Goal: Transaction & Acquisition: Obtain resource

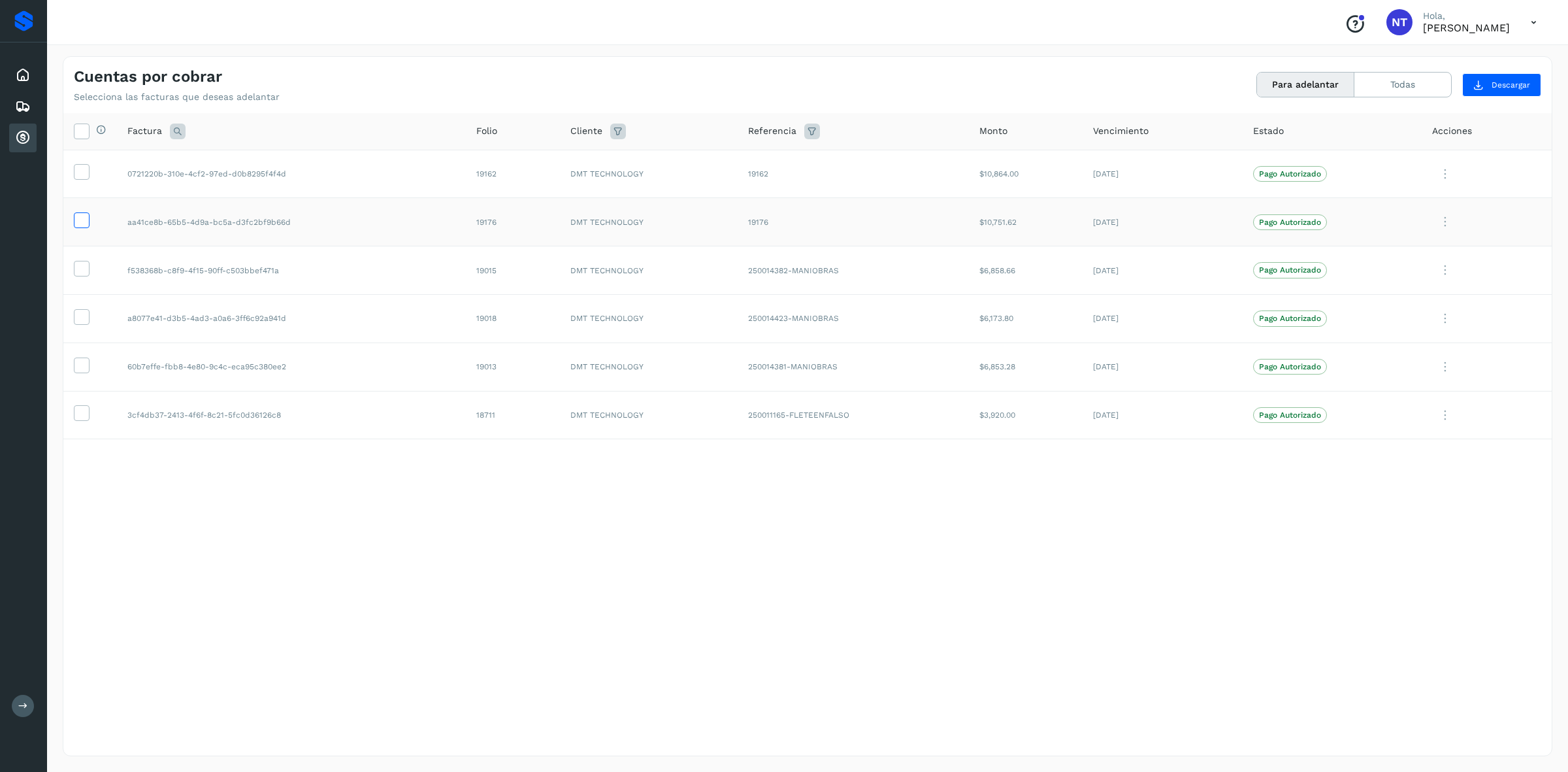
click at [82, 225] on icon at bounding box center [82, 219] width 14 height 14
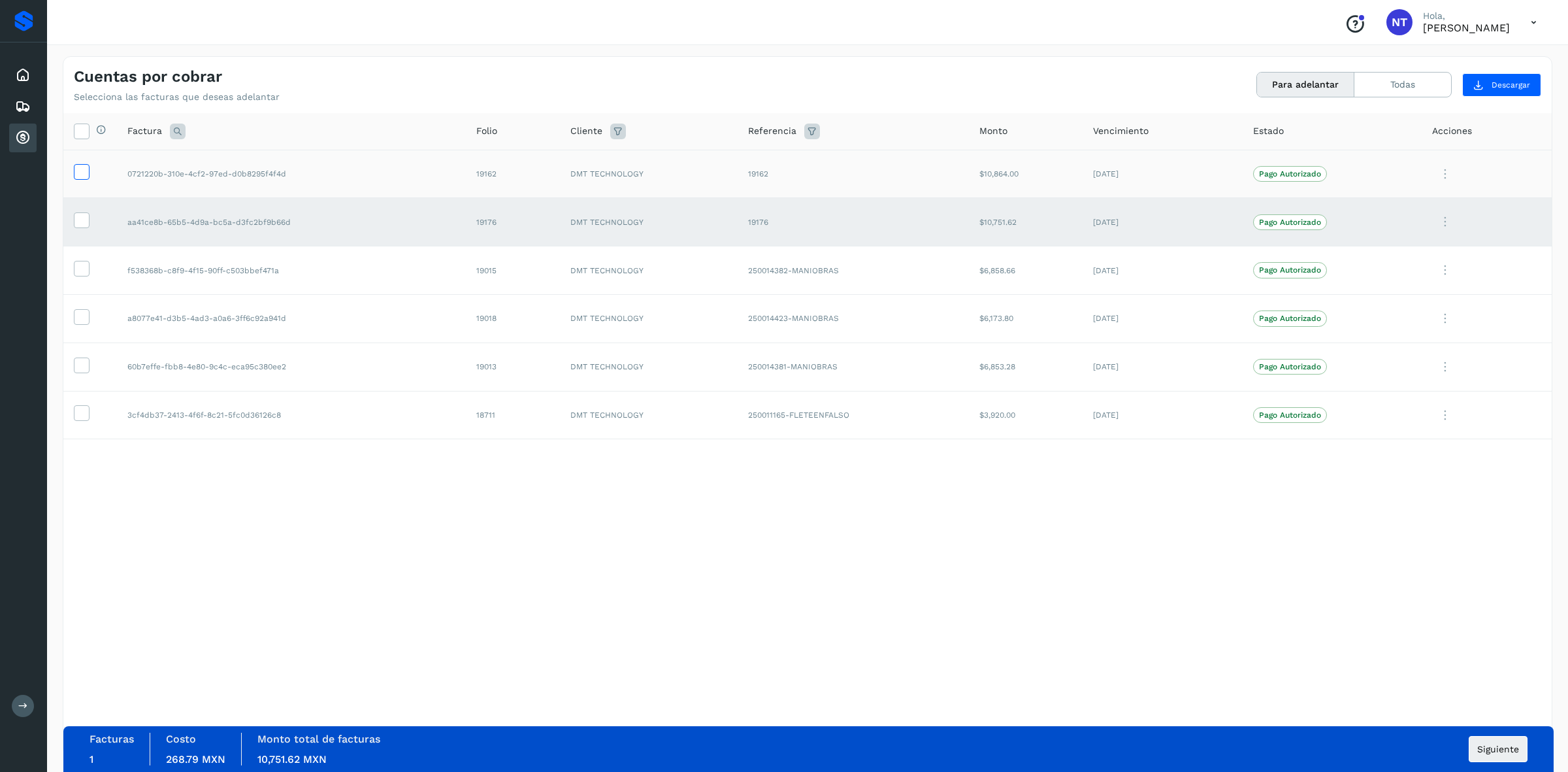
click at [82, 166] on icon at bounding box center [82, 171] width 14 height 14
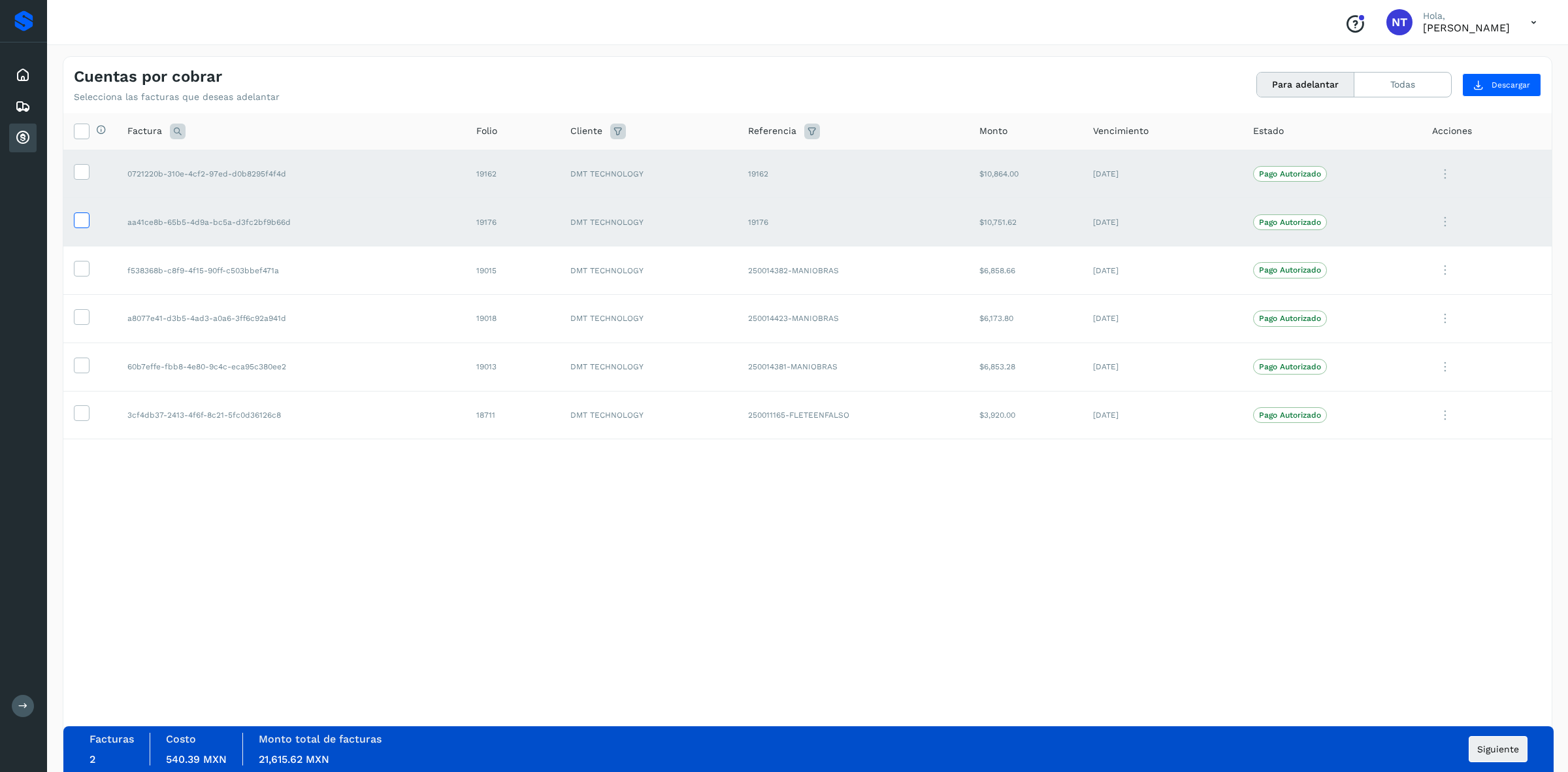
click at [83, 225] on icon at bounding box center [82, 219] width 14 height 14
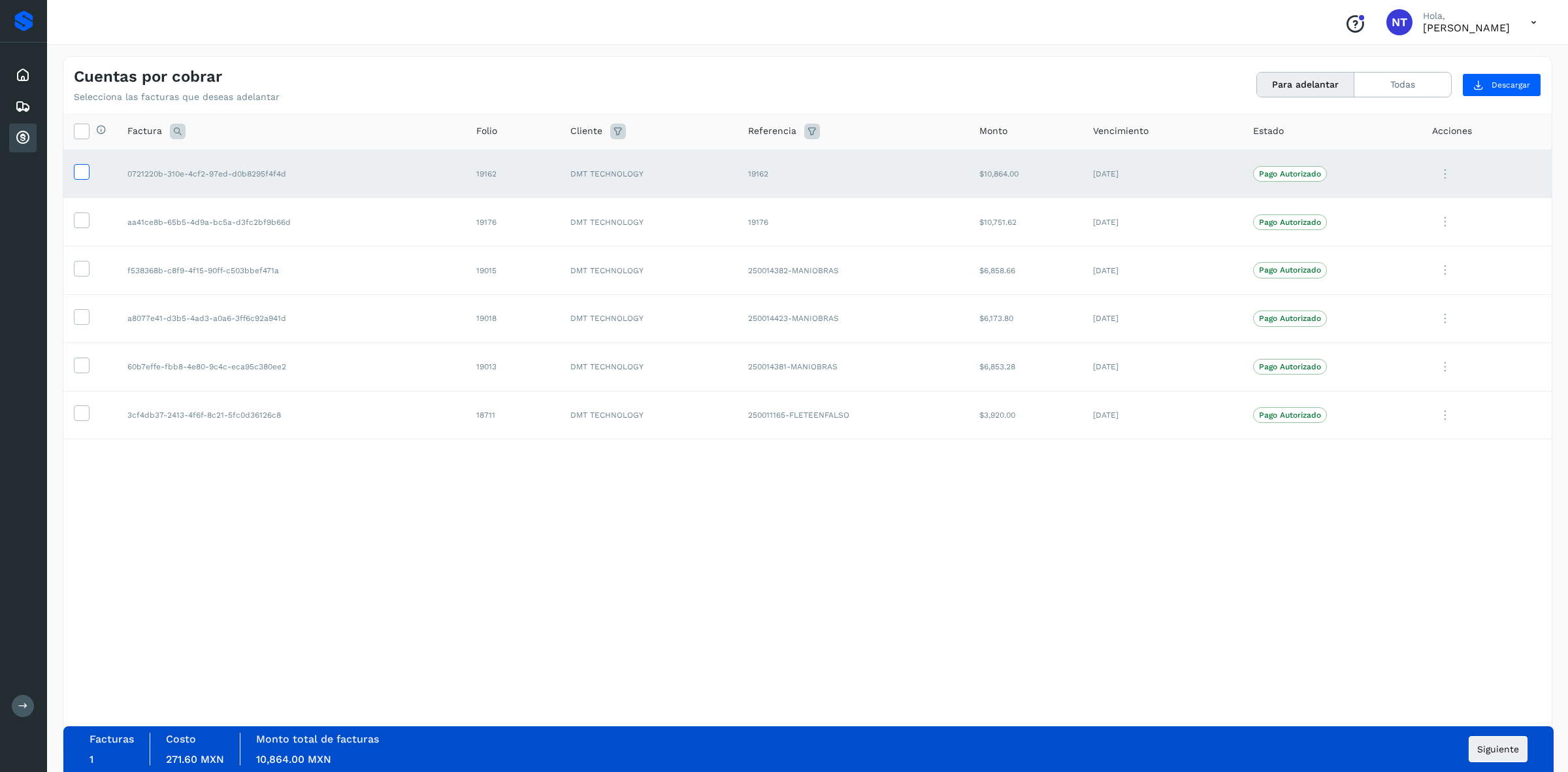
click at [82, 171] on icon at bounding box center [82, 171] width 14 height 14
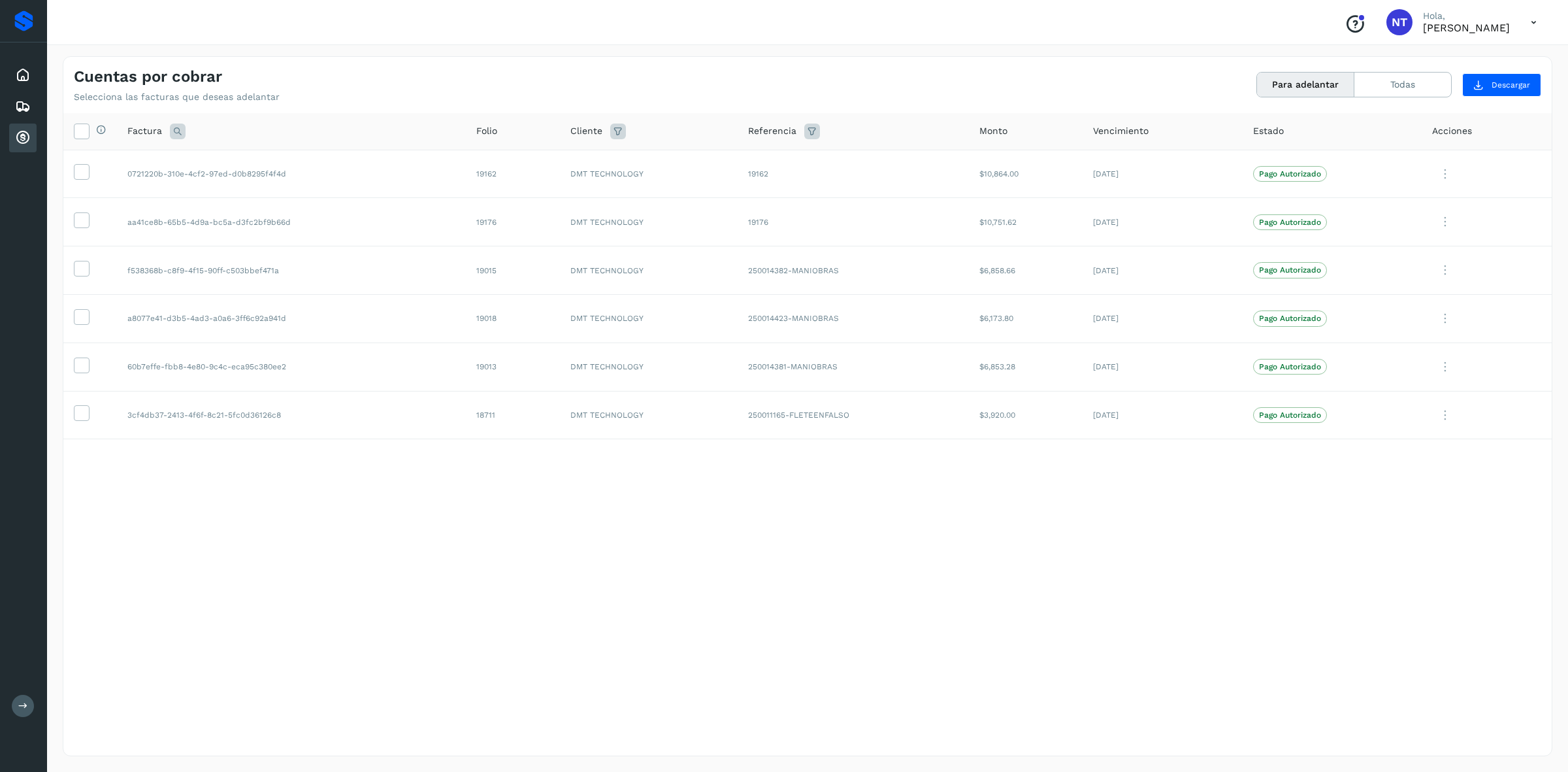
click at [1536, 21] on icon at bounding box center [1533, 22] width 26 height 26
click at [1445, 69] on div "Cerrar sesión" at bounding box center [1469, 58] width 156 height 25
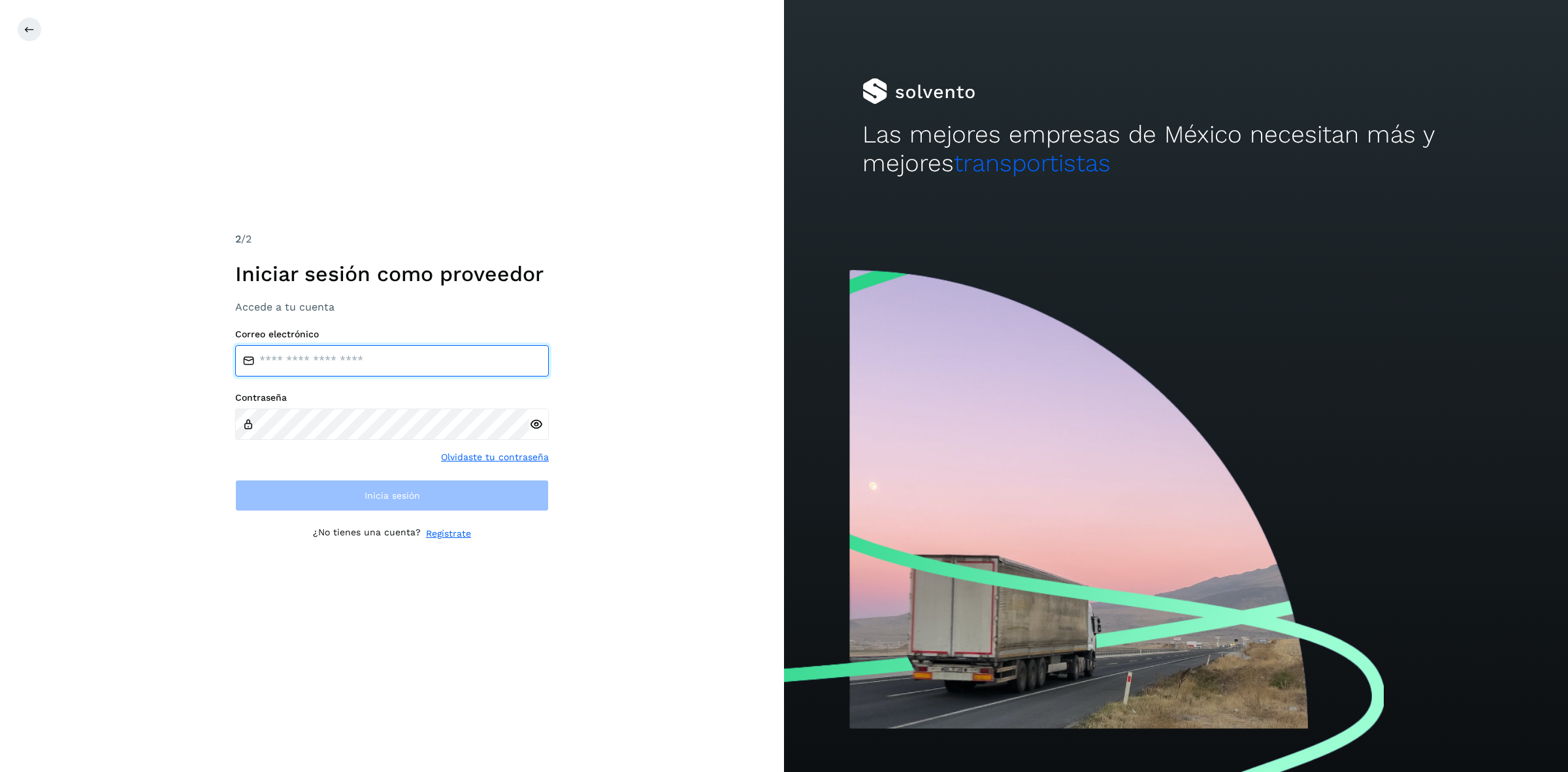
type input "**********"
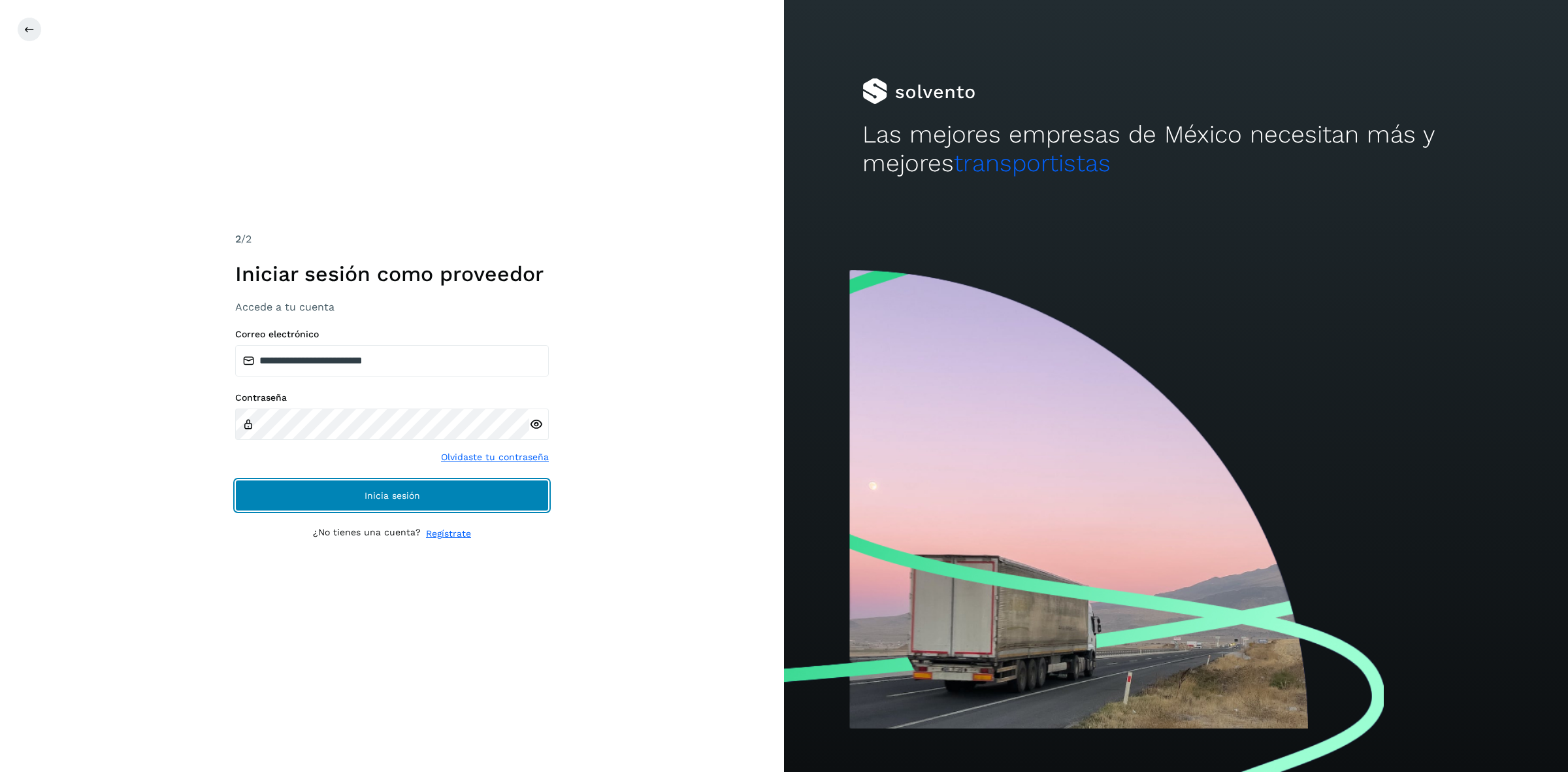
click at [288, 504] on button "Inicia sesión" at bounding box center [391, 495] width 314 height 31
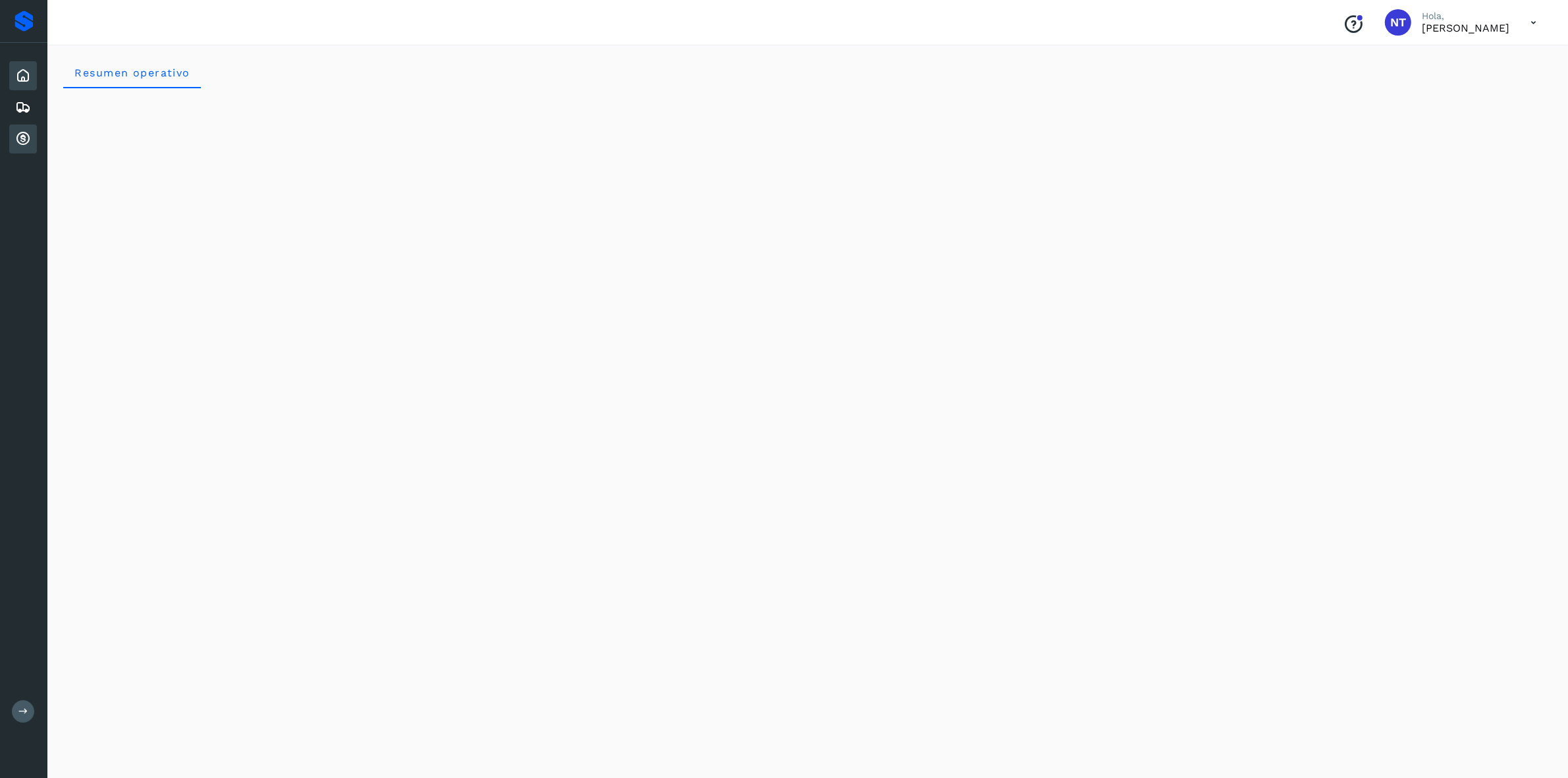
click at [25, 132] on icon at bounding box center [23, 139] width 16 height 16
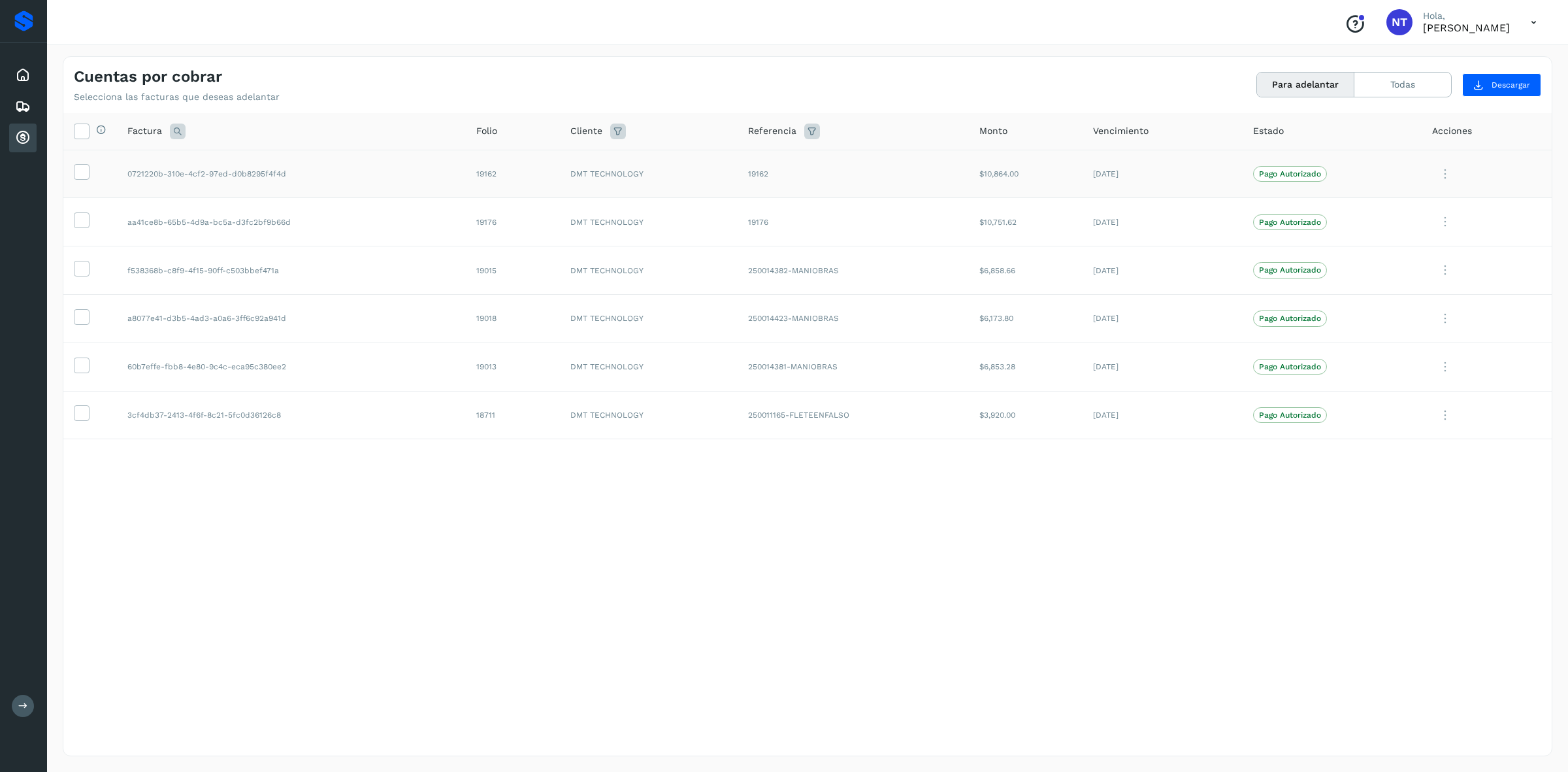
drag, startPoint x: 77, startPoint y: 219, endPoint x: 74, endPoint y: 193, distance: 26.2
click at [76, 219] on icon at bounding box center [82, 219] width 14 height 14
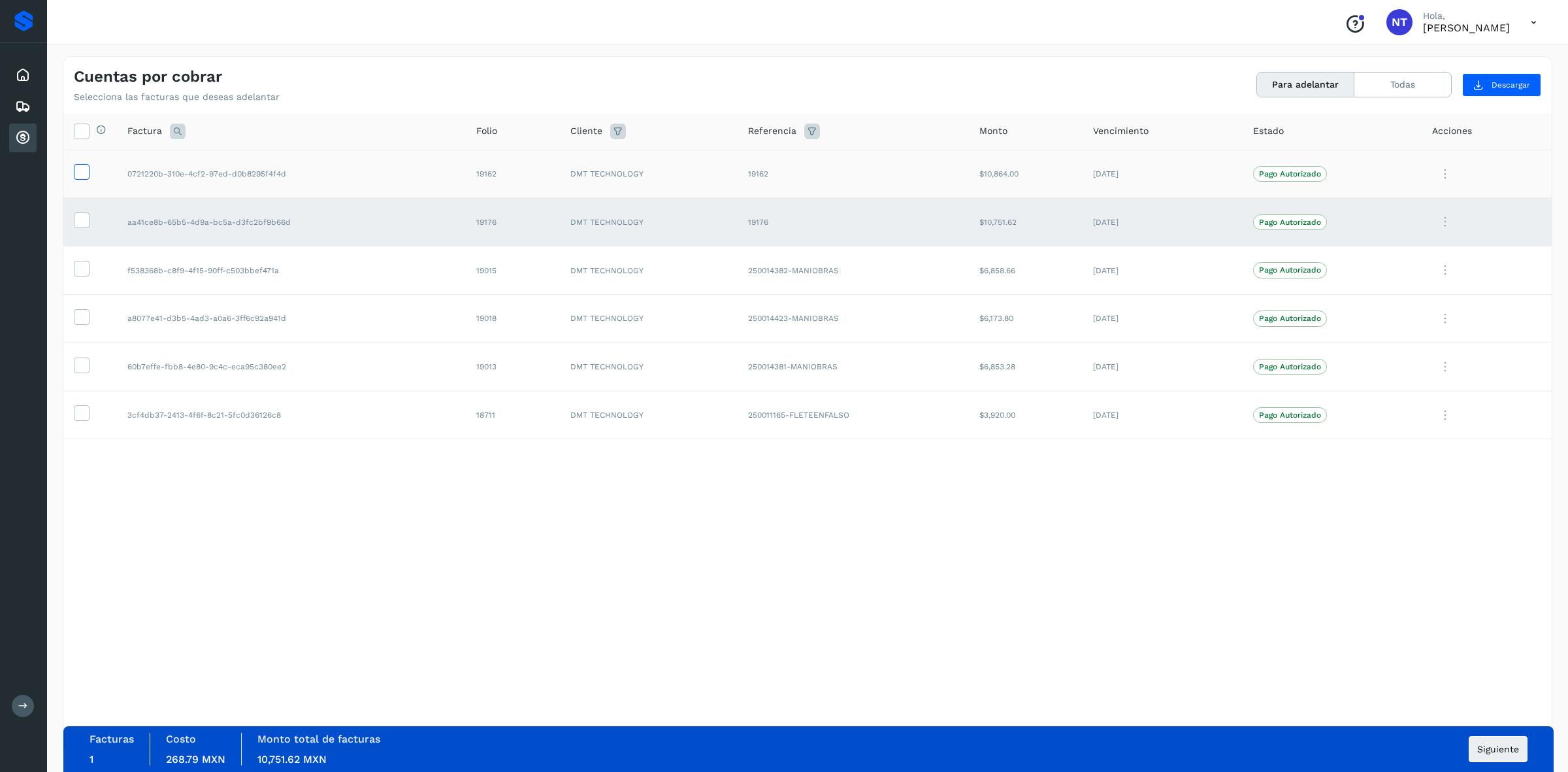
click at [80, 172] on icon at bounding box center [82, 171] width 14 height 14
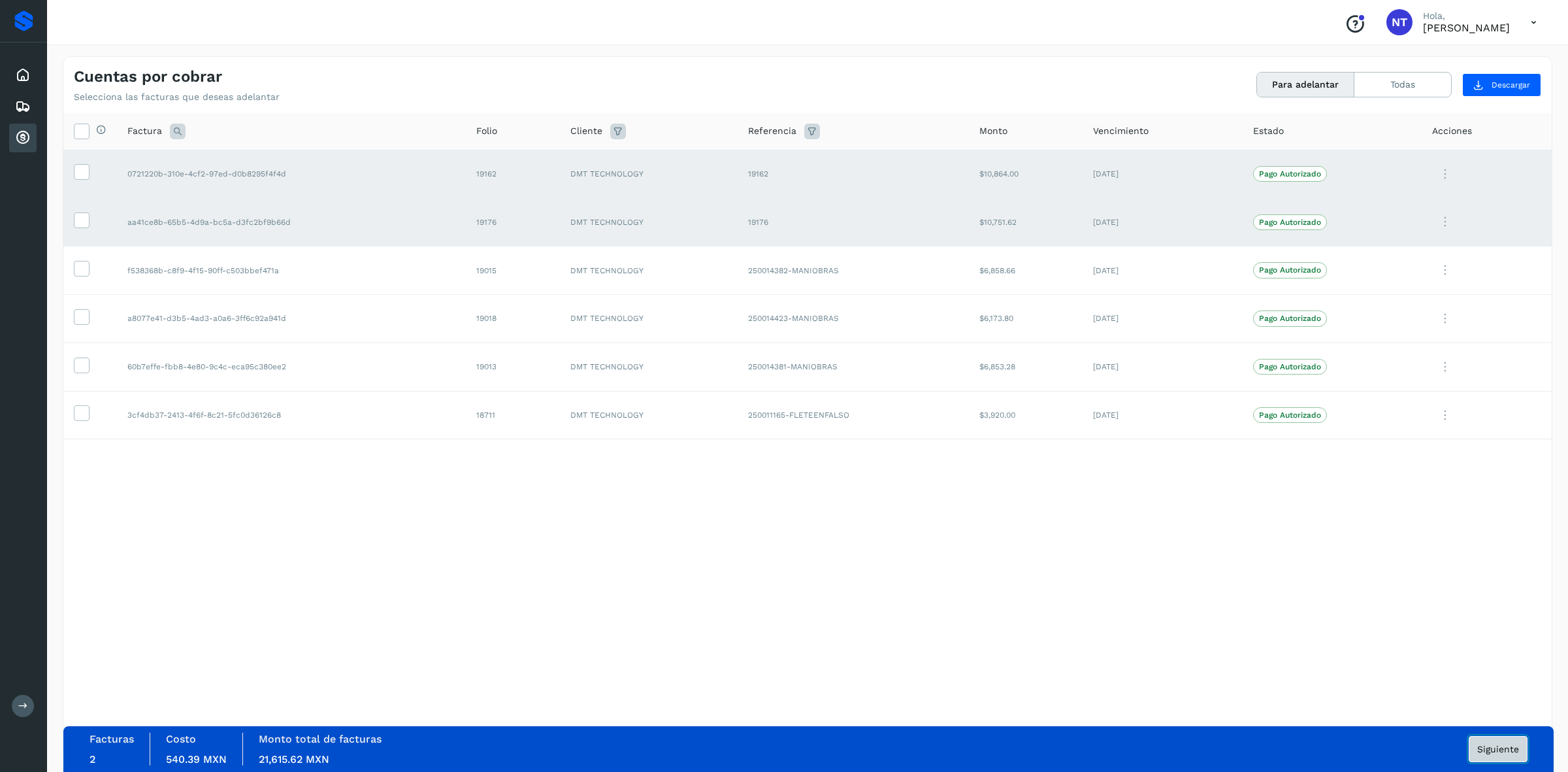
click at [1505, 746] on span "Siguiente" at bounding box center [1498, 749] width 42 height 9
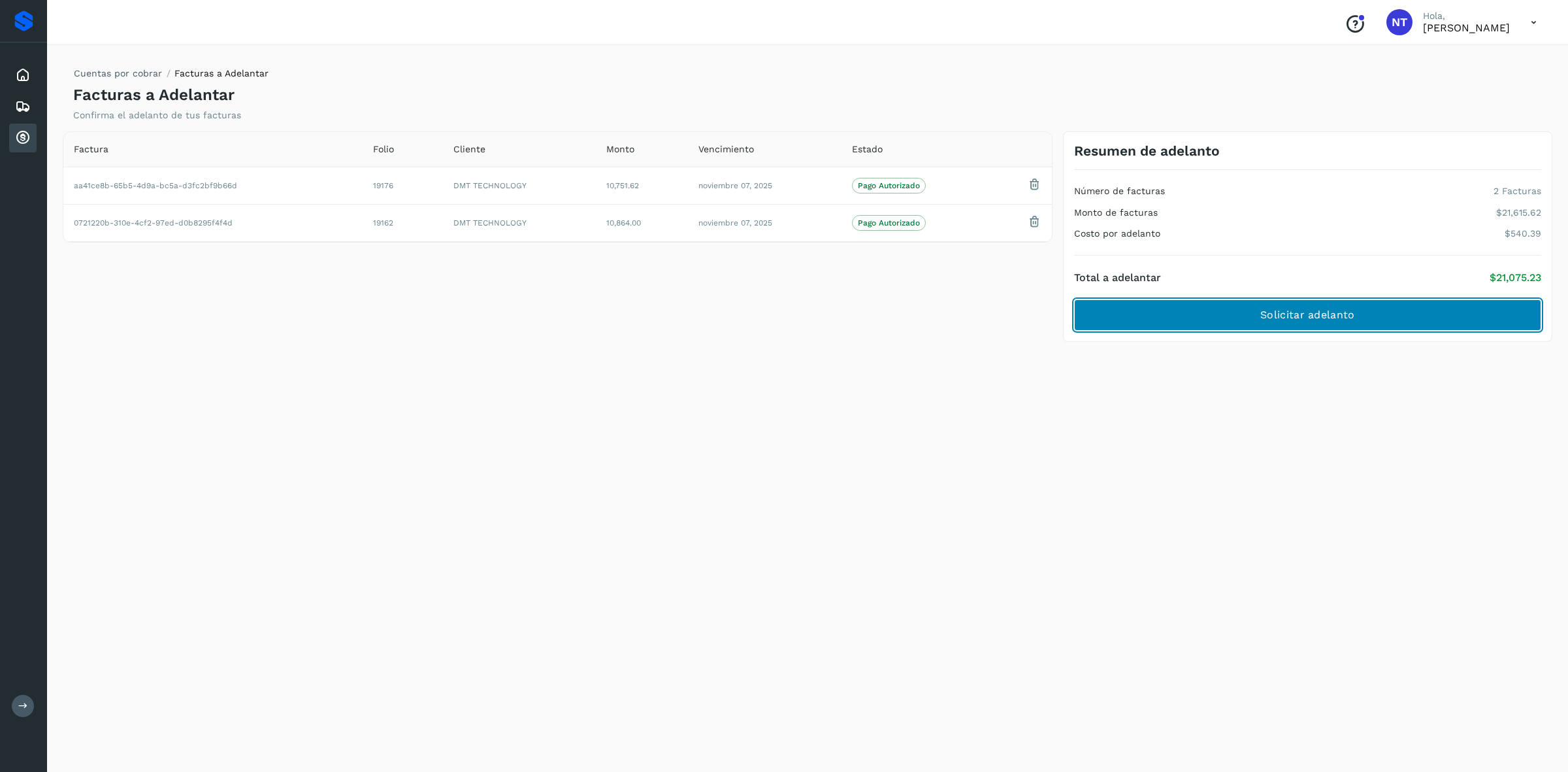
click at [1328, 321] on span "Solicitar adelanto" at bounding box center [1307, 315] width 94 height 14
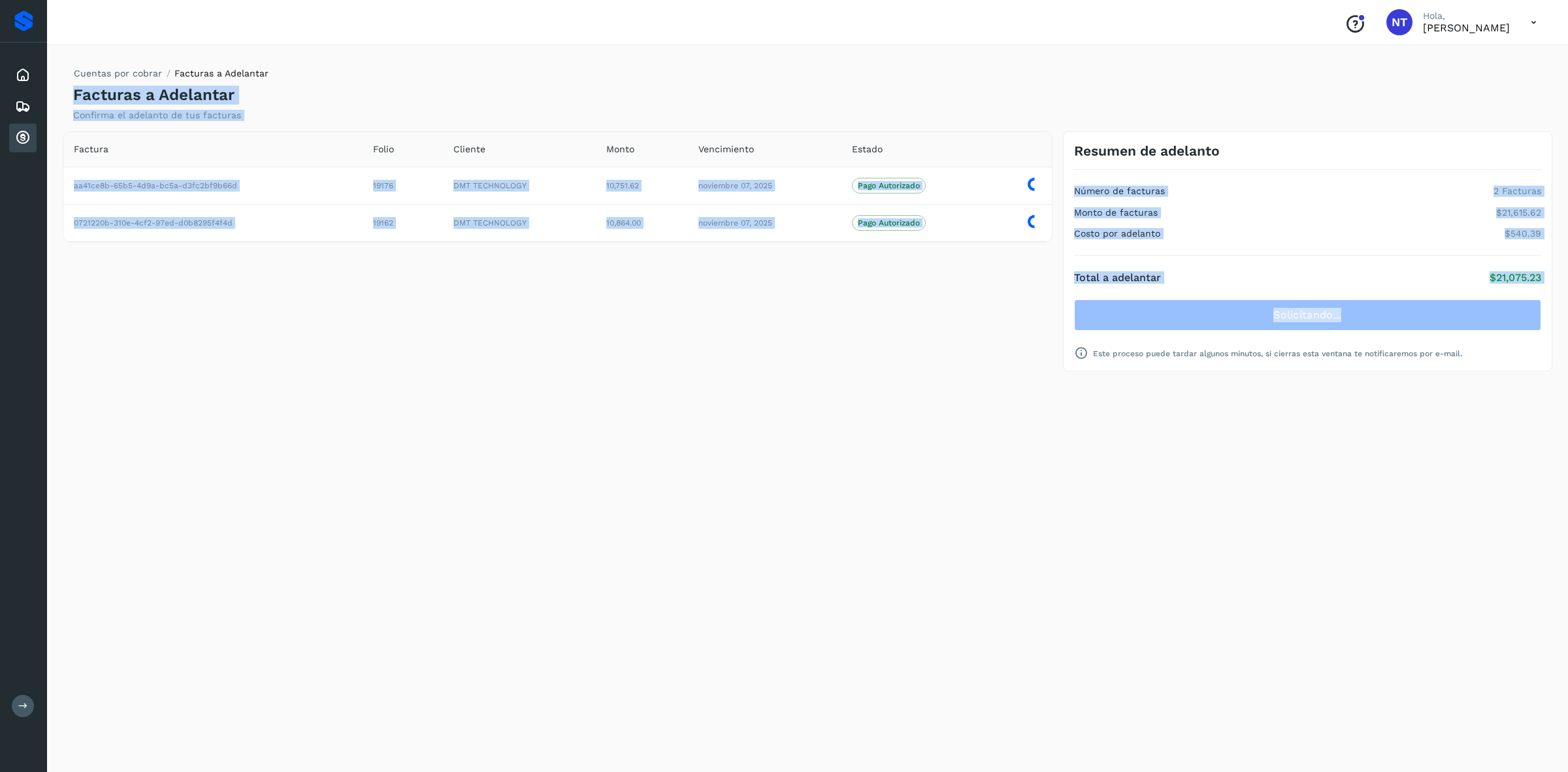
drag, startPoint x: 73, startPoint y: 91, endPoint x: 1558, endPoint y: 296, distance: 1499.1
click at [1558, 296] on div "Cuentas por cobrar Facturas a Adelantar Facturas a Adelantar Confirma el adelan…" at bounding box center [807, 406] width 1521 height 731
copy div "Facturas a Adelantar Confirma el adelanto de tus facturas Factura Folio Cliente…"
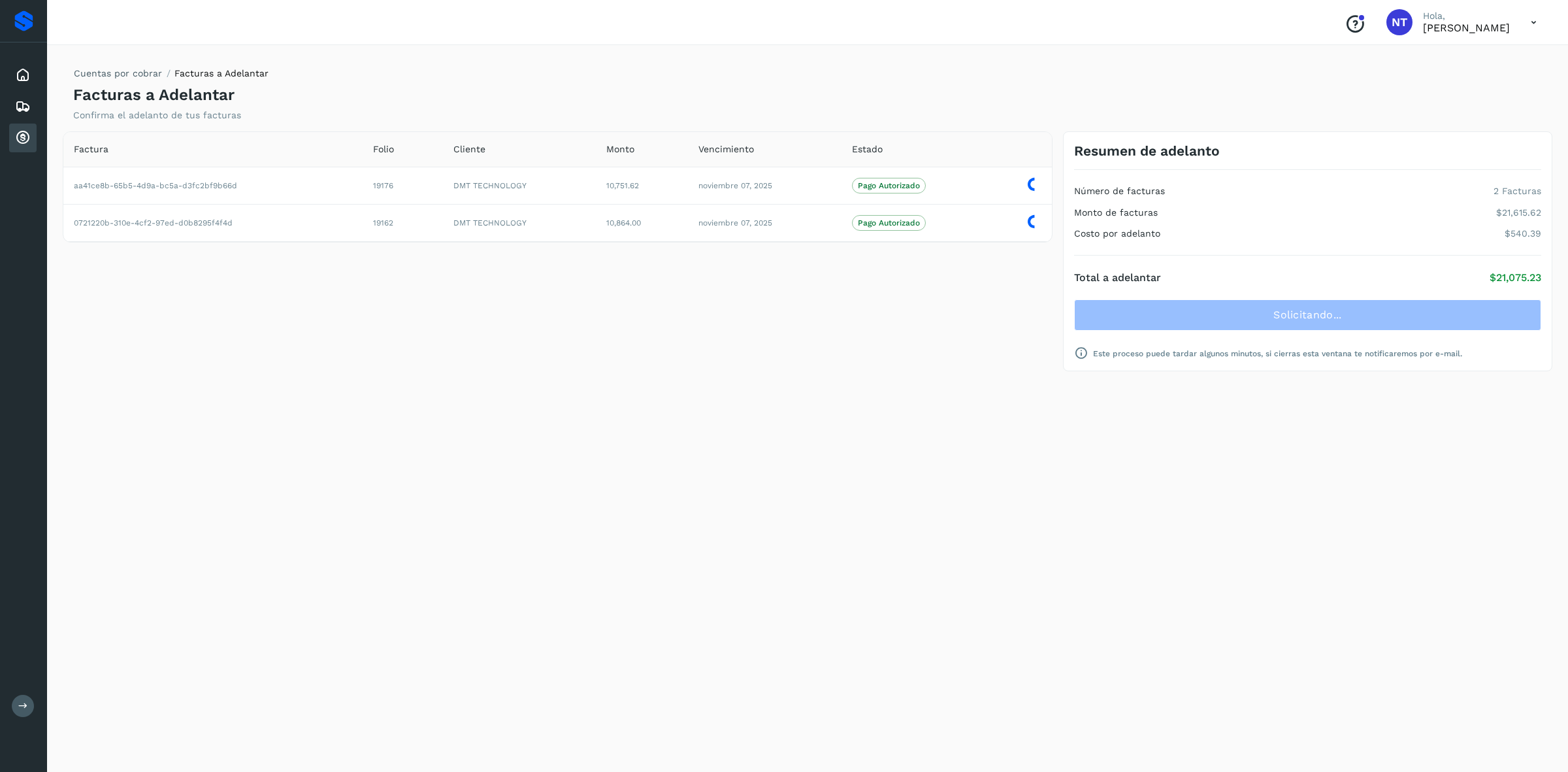
click at [1400, 504] on div "Cuentas por cobrar Facturas a Adelantar Facturas a Adelantar Confirma el adelan…" at bounding box center [807, 406] width 1489 height 700
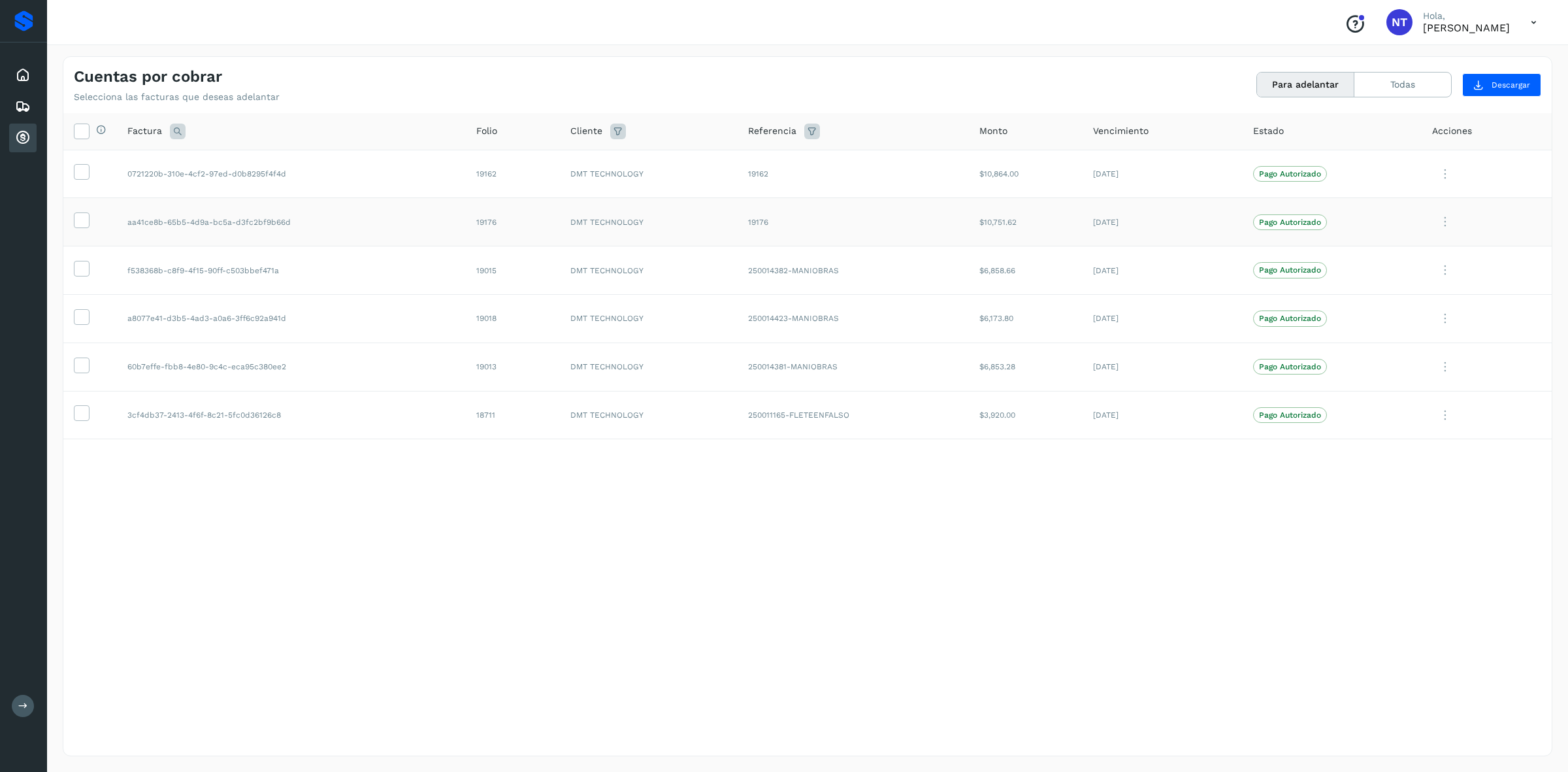
drag, startPoint x: 82, startPoint y: 173, endPoint x: 74, endPoint y: 201, distance: 29.1
click at [84, 173] on icon at bounding box center [82, 171] width 14 height 14
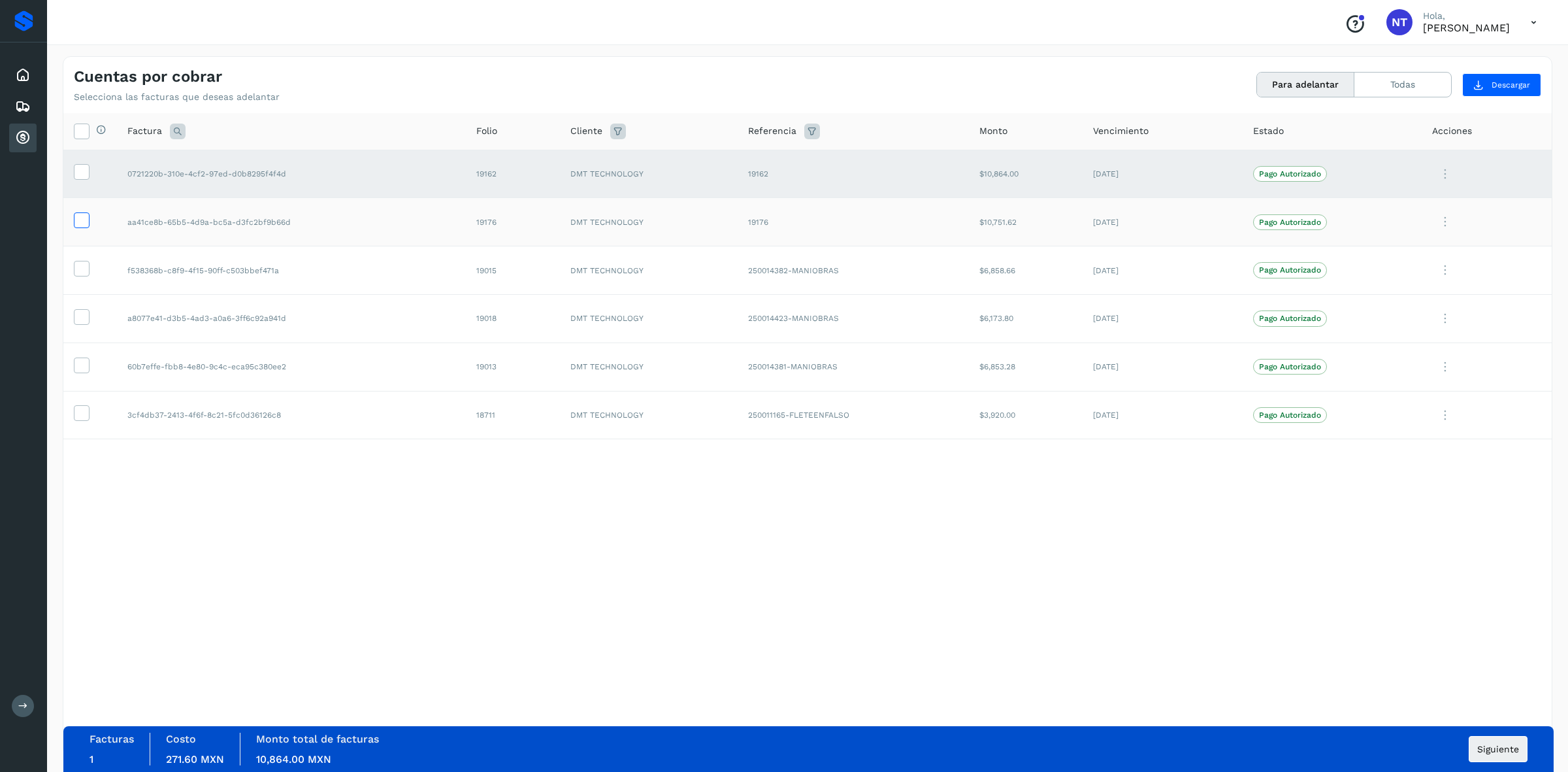
click at [80, 226] on icon at bounding box center [82, 219] width 14 height 14
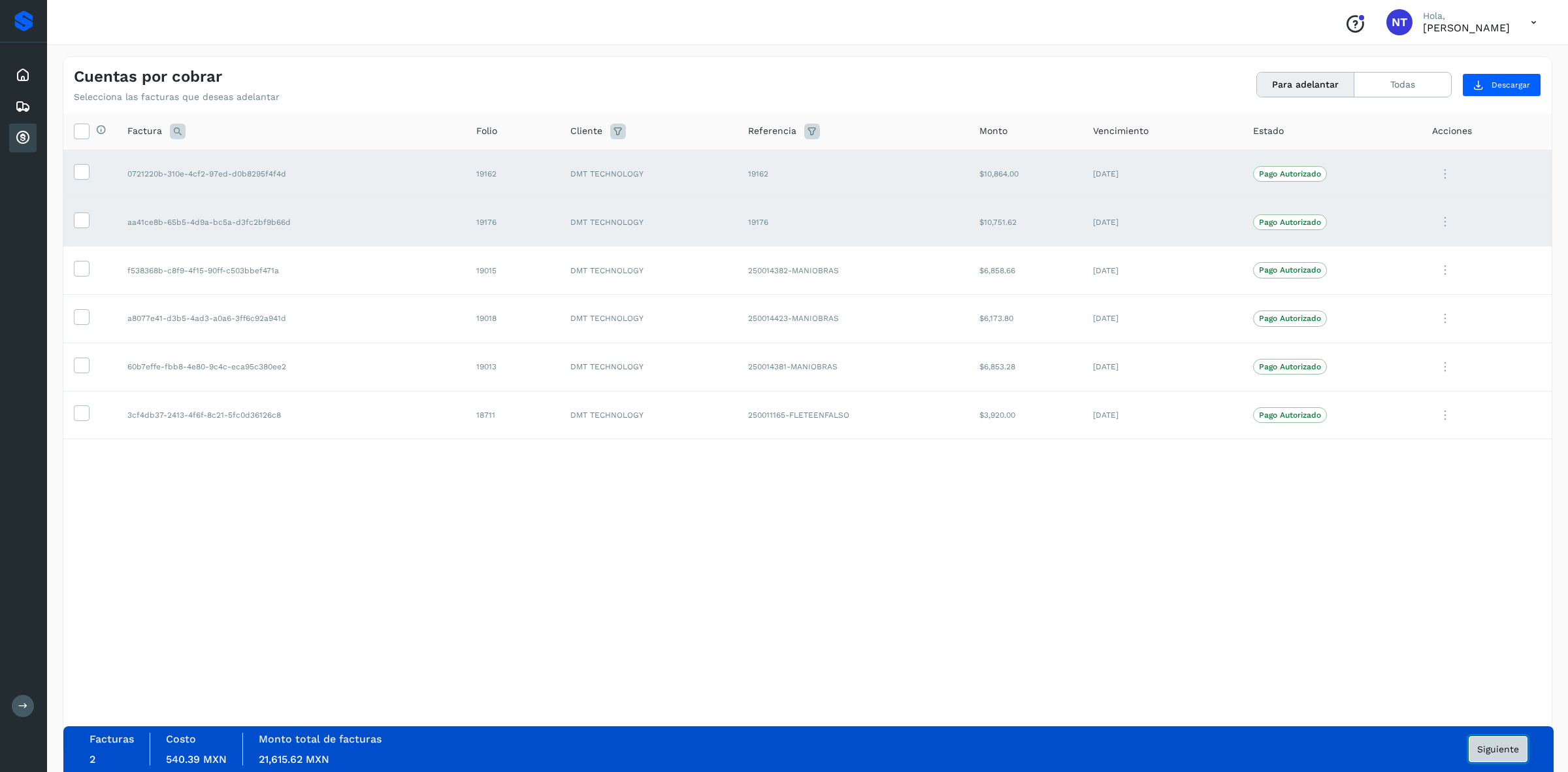
click at [1499, 749] on span "Siguiente" at bounding box center [1498, 749] width 42 height 9
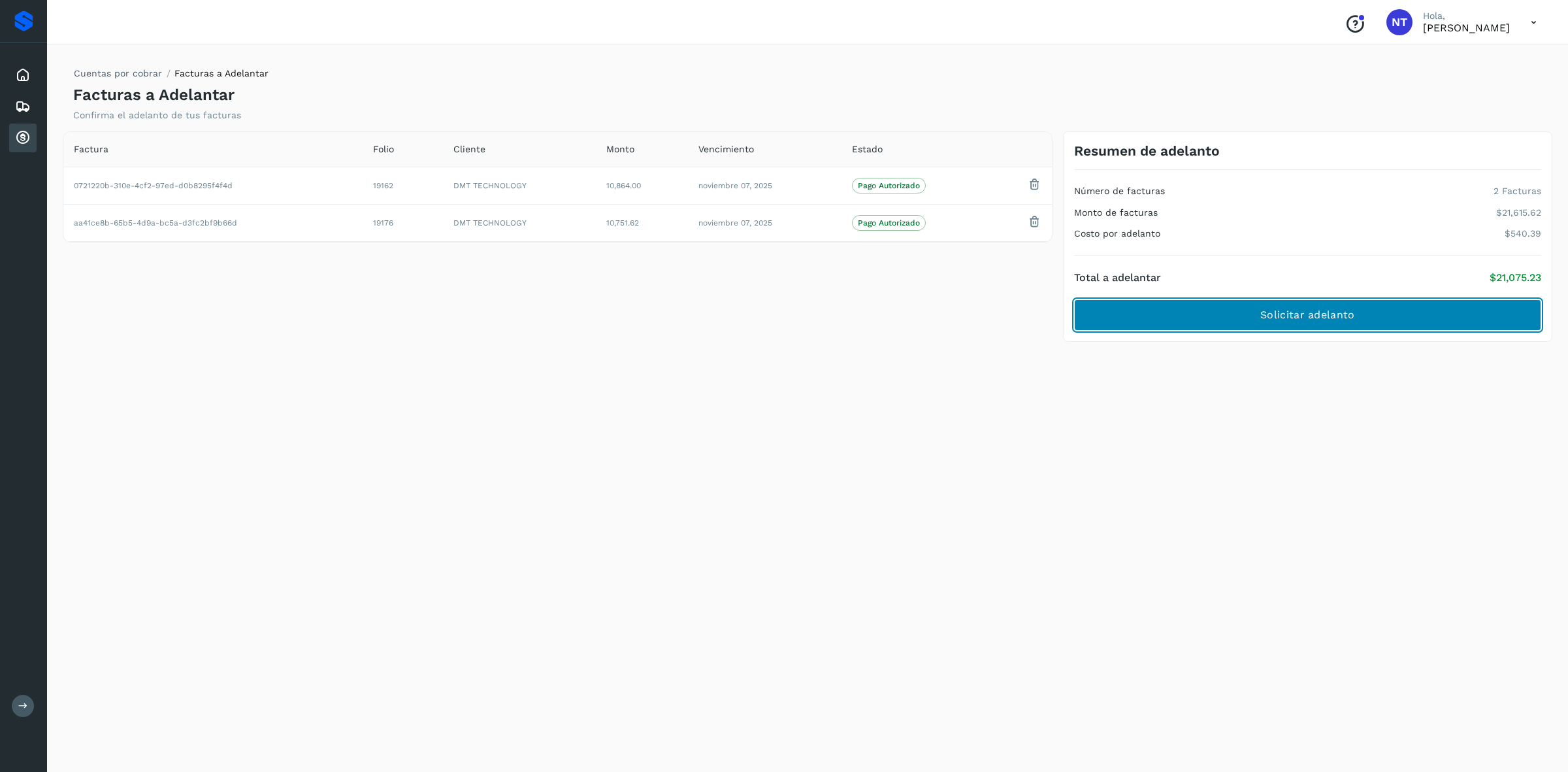
click at [1304, 308] on span "Solicitar adelanto" at bounding box center [1307, 315] width 94 height 14
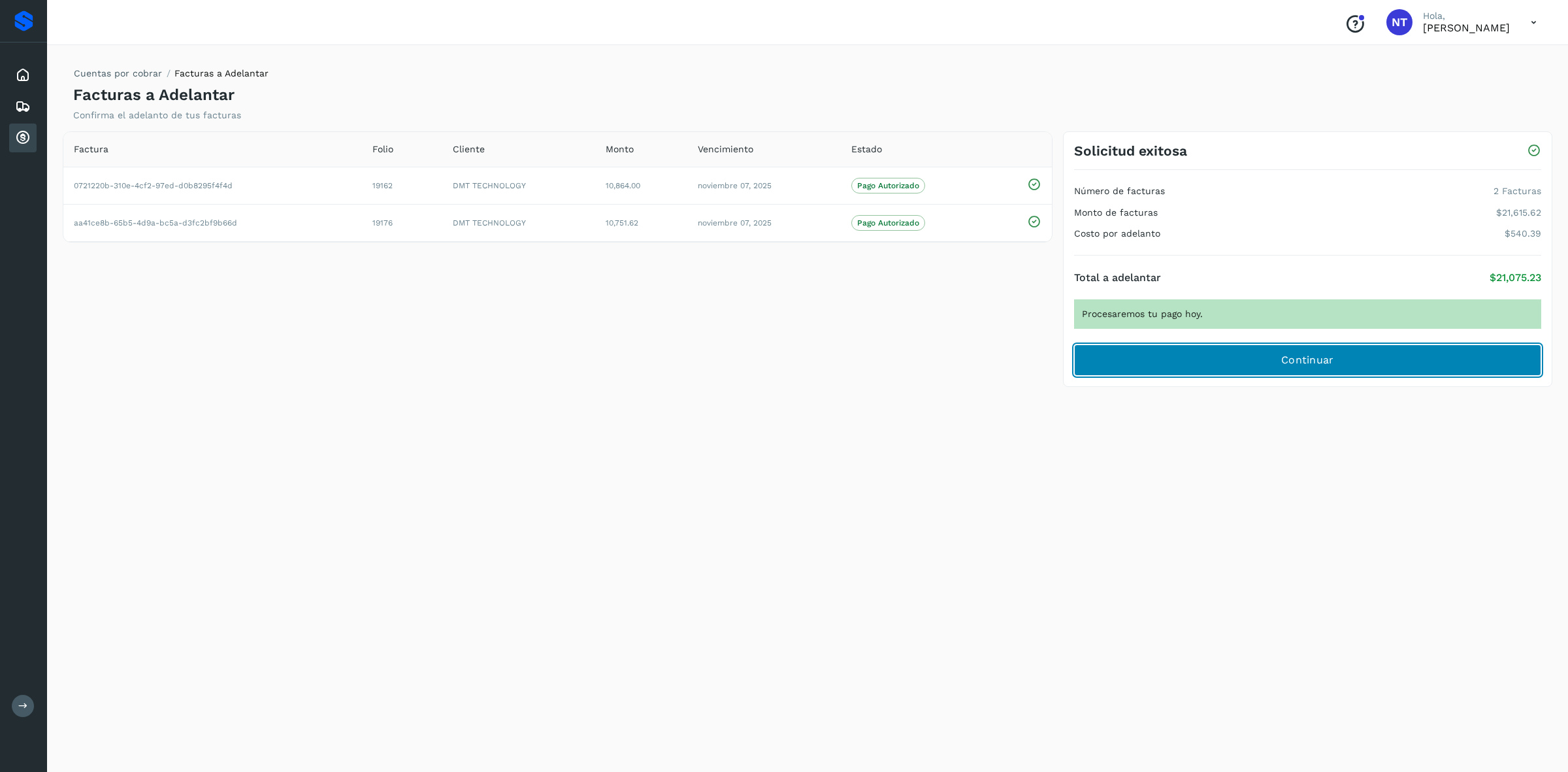
click at [1304, 361] on span "Continuar" at bounding box center [1307, 360] width 53 height 14
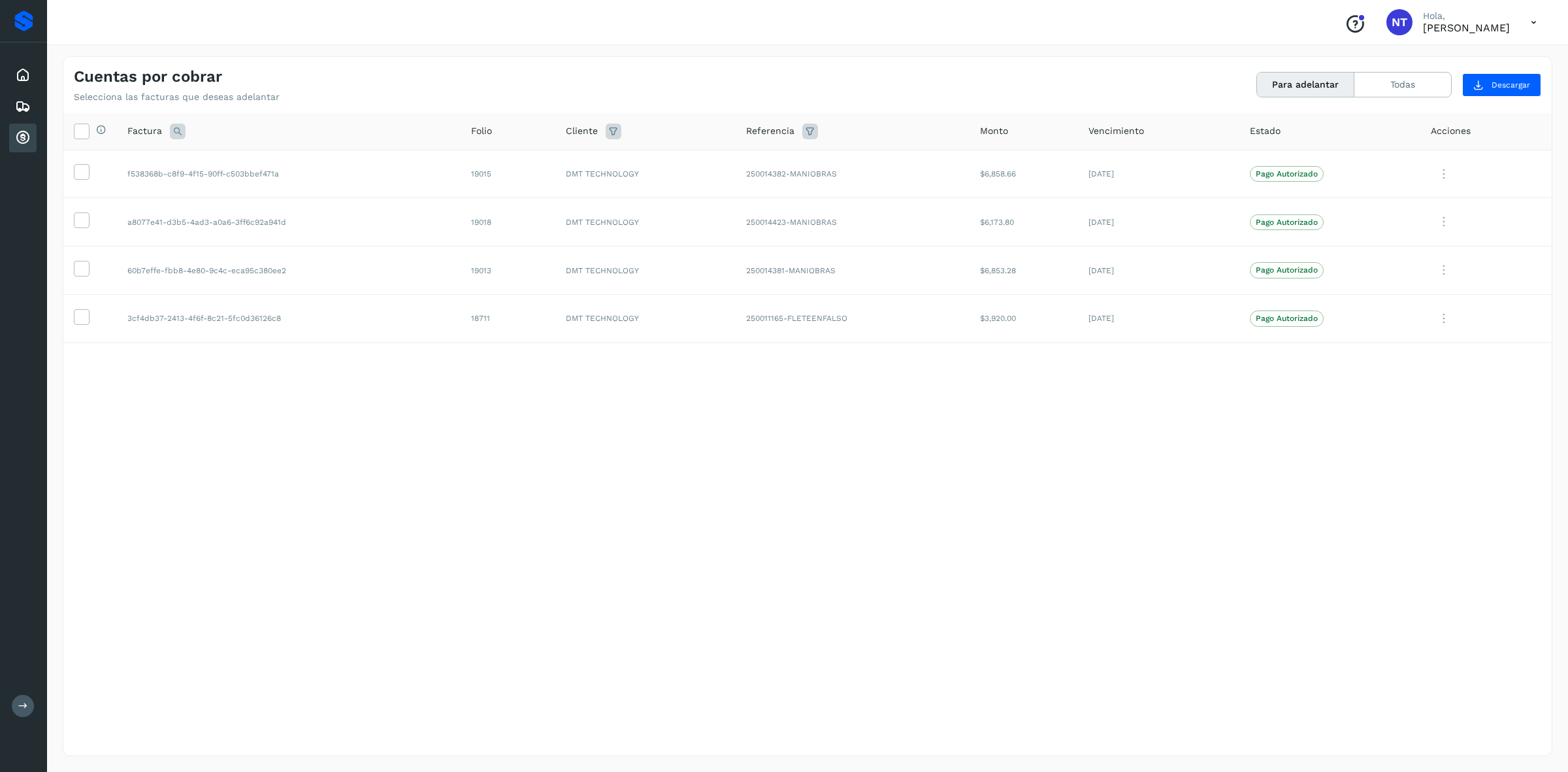
click at [1529, 17] on icon at bounding box center [1533, 22] width 26 height 26
click at [1440, 66] on div "Cerrar sesión" at bounding box center [1469, 58] width 156 height 25
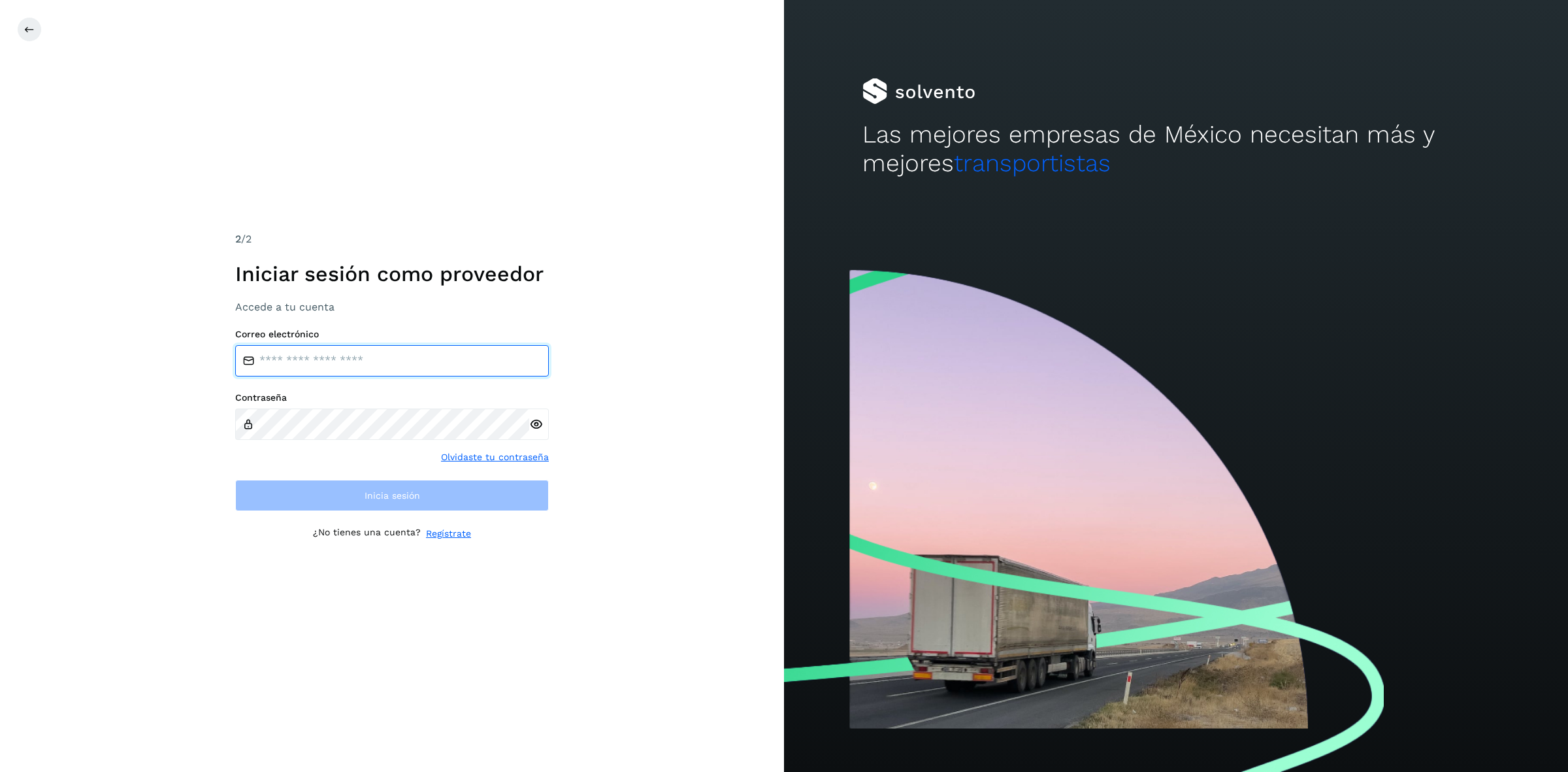
type input "**********"
